Goal: Transaction & Acquisition: Purchase product/service

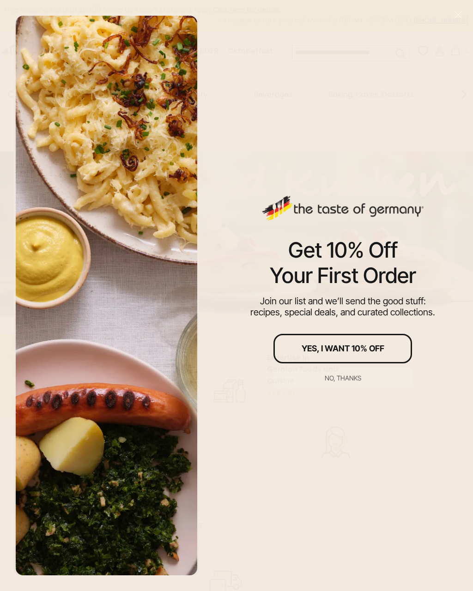
click at [345, 379] on div "No, thanks" at bounding box center [342, 378] width 36 height 6
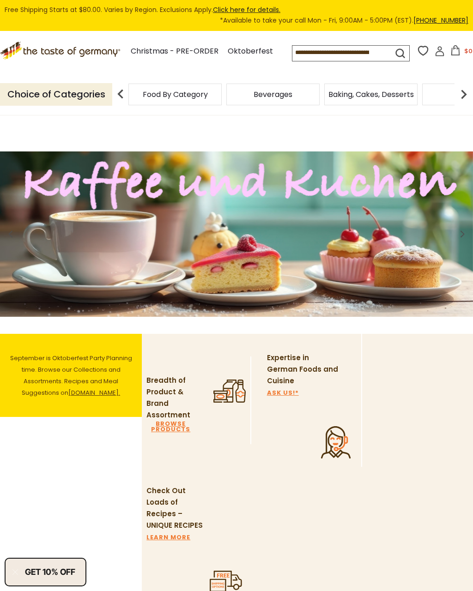
click at [435, 56] on icon at bounding box center [439, 53] width 8 height 5
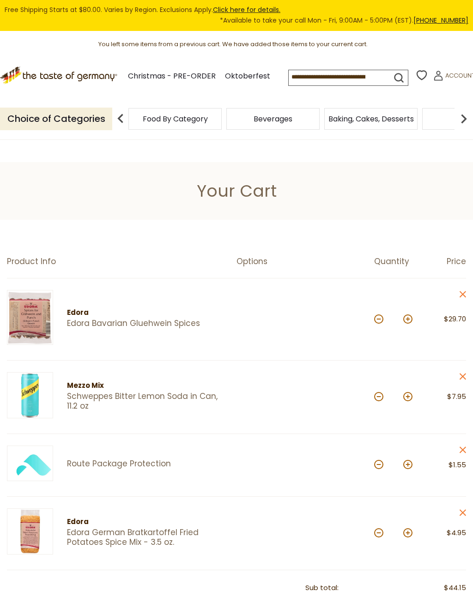
click at [88, 306] on div "Edora Edora Bavarian Gluehwein Spices" at bounding box center [141, 319] width 176 height 59
click at [35, 312] on img at bounding box center [30, 317] width 46 height 55
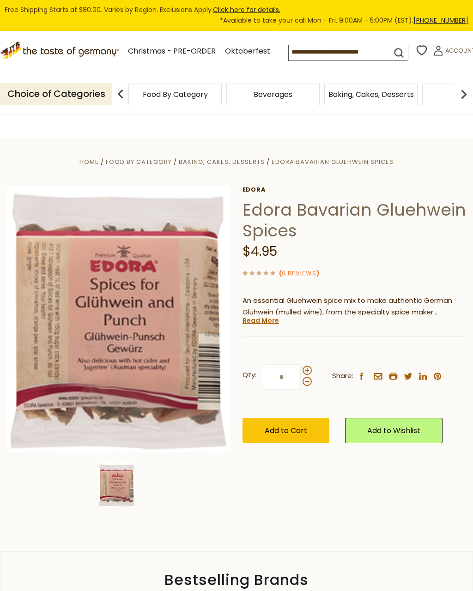
click at [280, 426] on span "Add to Cart" at bounding box center [285, 430] width 42 height 11
